Goal: Task Accomplishment & Management: Complete application form

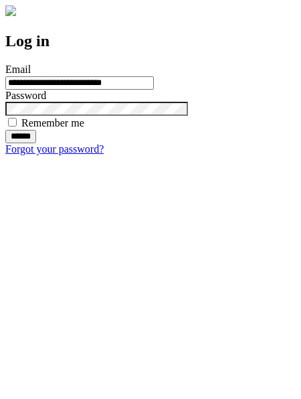
type input "**********"
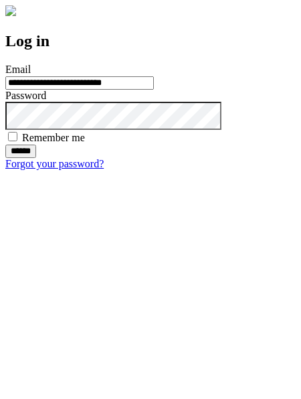
click at [36, 158] on input "******" at bounding box center [20, 151] width 31 height 13
